Goal: Transaction & Acquisition: Download file/media

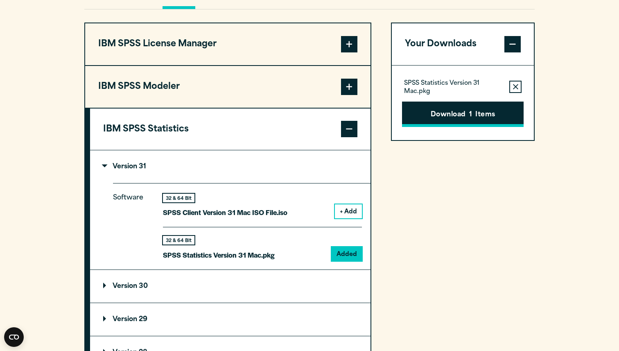
click at [442, 125] on button "Download 1 Items" at bounding box center [463, 114] width 122 height 25
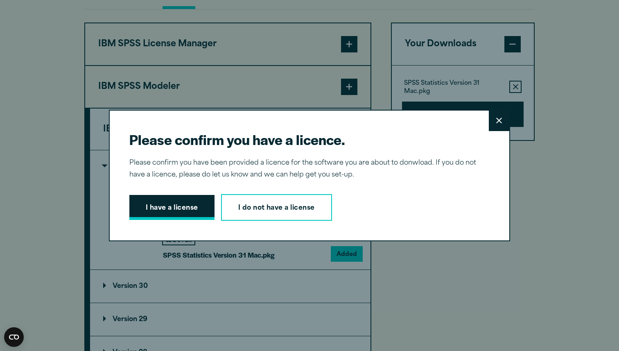
click at [157, 208] on button "I have a license" at bounding box center [171, 207] width 85 height 25
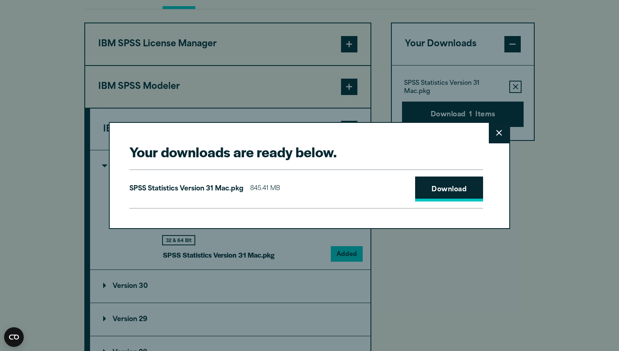
click at [438, 186] on link "Download" at bounding box center [449, 189] width 68 height 25
click at [475, 66] on div "Your downloads are ready below. Close SPSS Statistics Version 31 Mac.pkg 845.41…" at bounding box center [309, 175] width 619 height 351
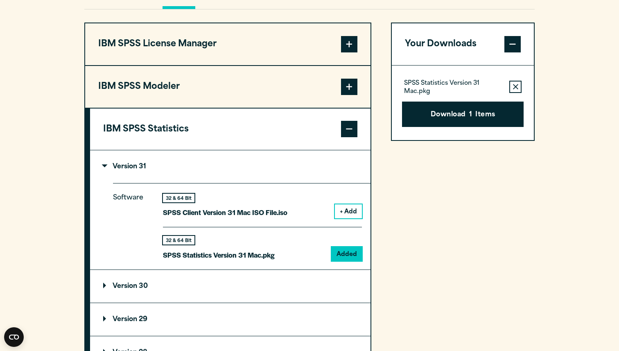
click at [463, 34] on button "Your Downloads" at bounding box center [463, 44] width 142 height 42
